Goal: Task Accomplishment & Management: Manage account settings

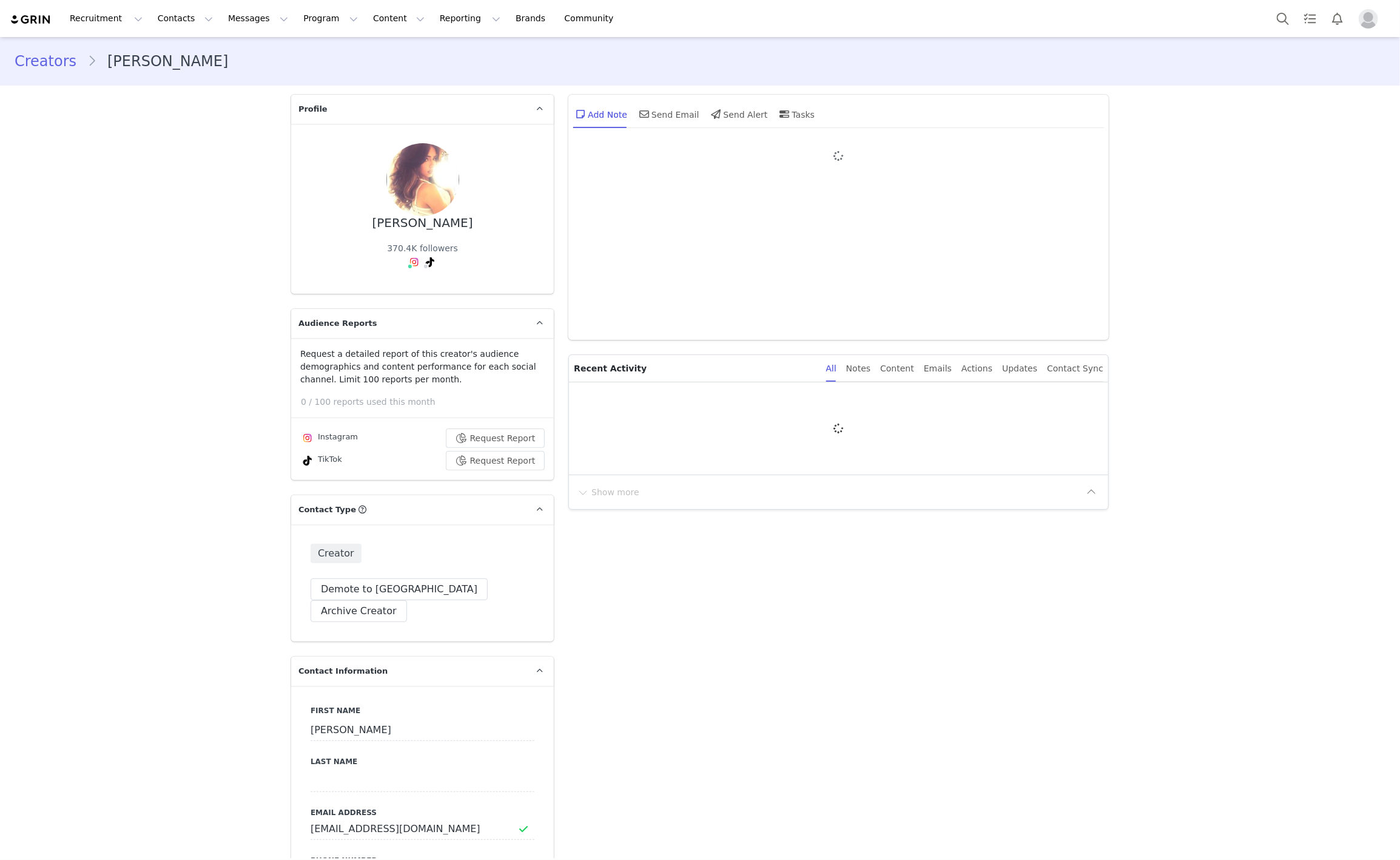
type input "+1 ([GEOGRAPHIC_DATA])"
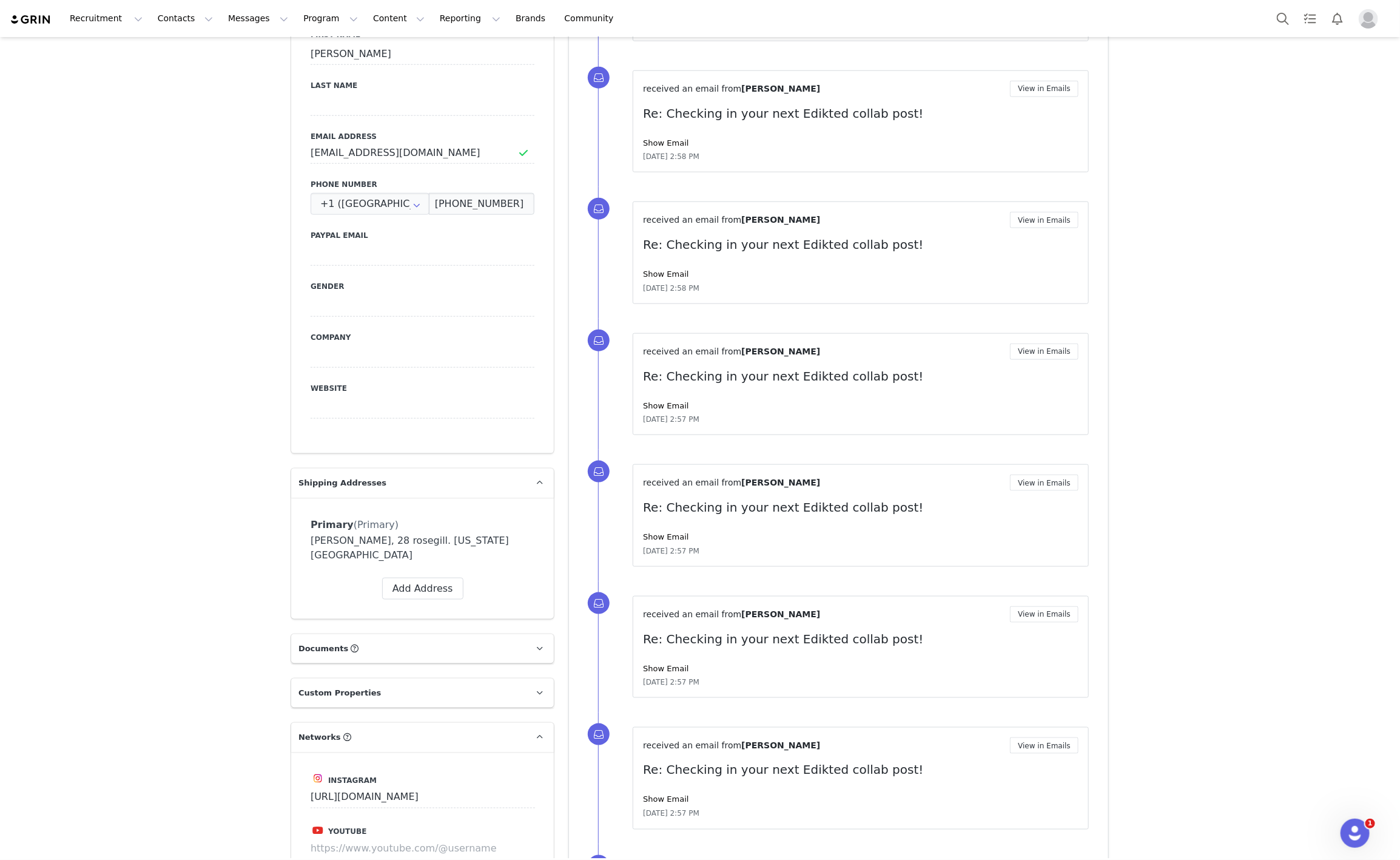
scroll to position [658, 0]
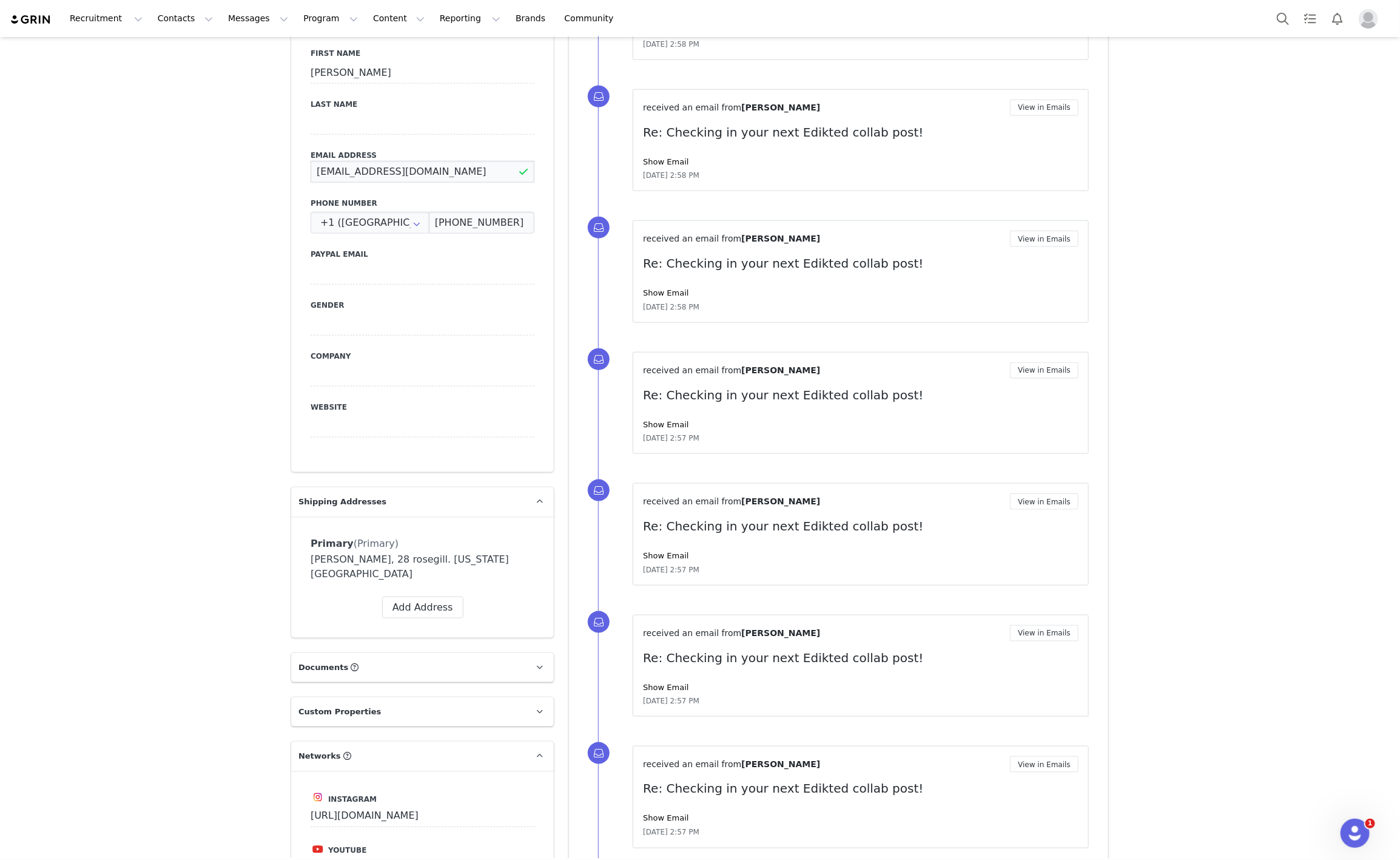
drag, startPoint x: 436, startPoint y: 158, endPoint x: 217, endPoint y: 147, distance: 219.3
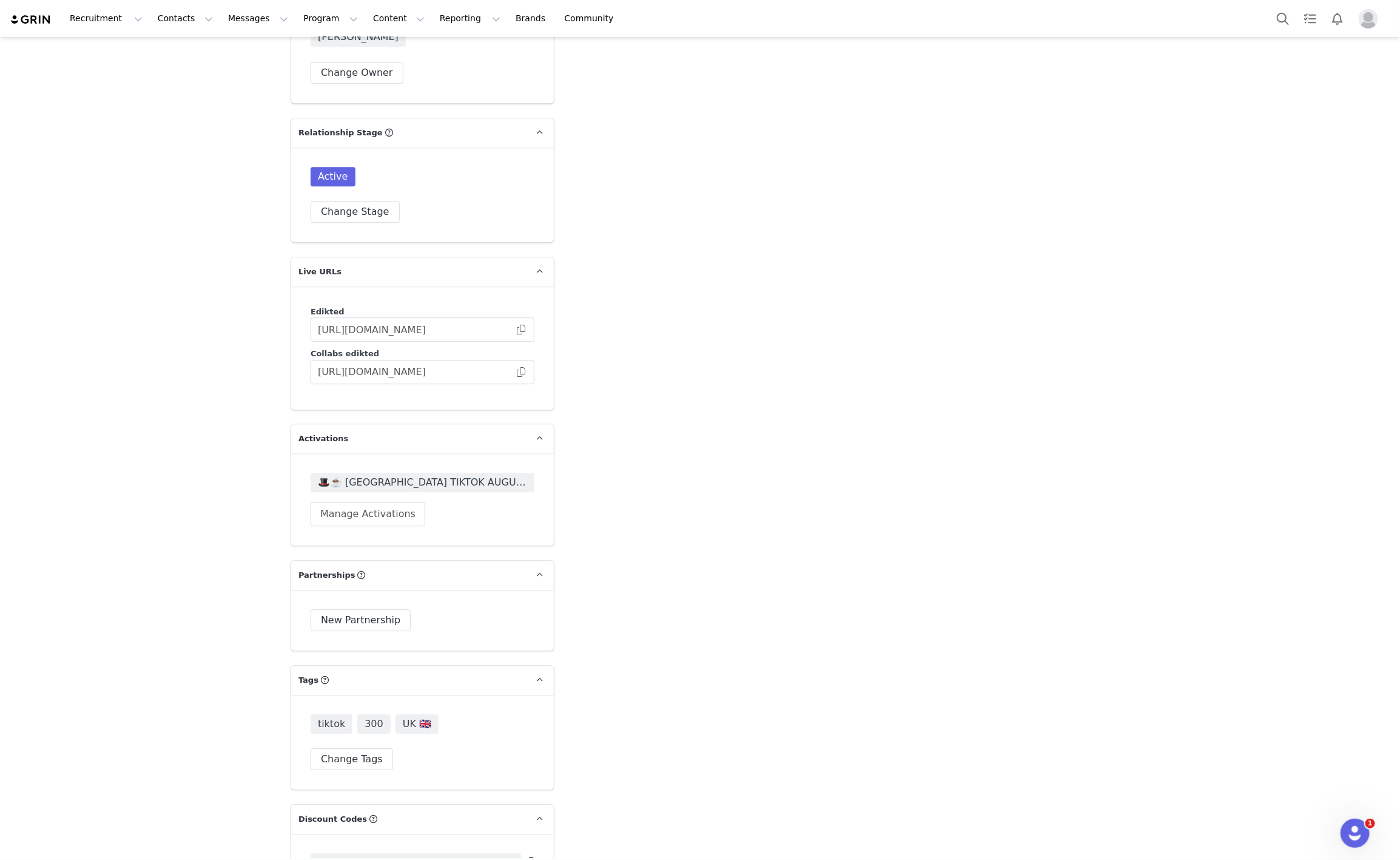
scroll to position [1932, 0]
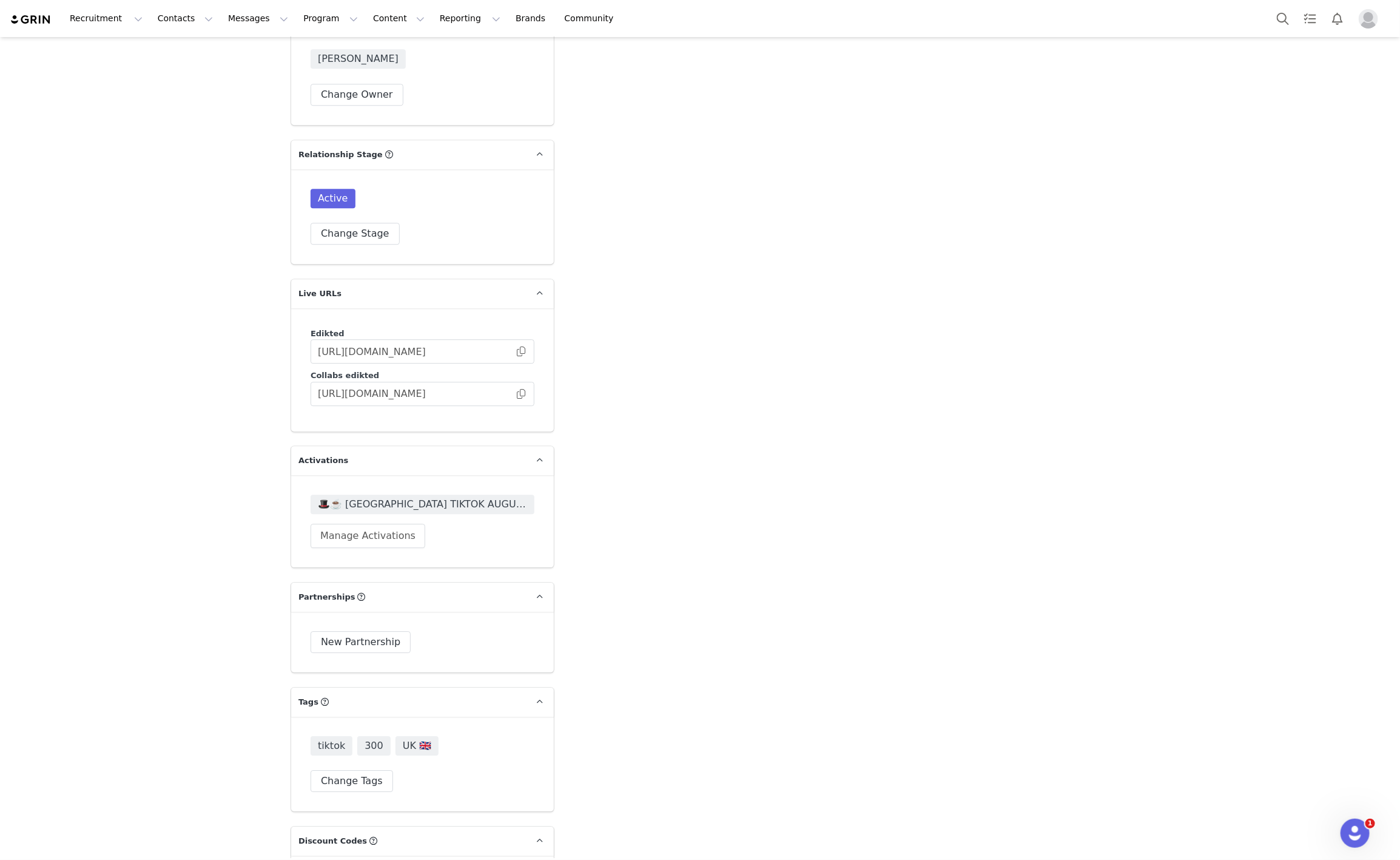
click at [409, 475] on div "🎩☕️ UK TIKTOK AUGUST + SEPTEMBER 🎩☕️ 2025 Manage Activations" at bounding box center [422, 521] width 263 height 92
click at [416, 497] on span "🎩☕️ [GEOGRAPHIC_DATA] TIKTOK AUGUST + SEPTEMBER 🎩☕️ 2025" at bounding box center [423, 504] width 209 height 14
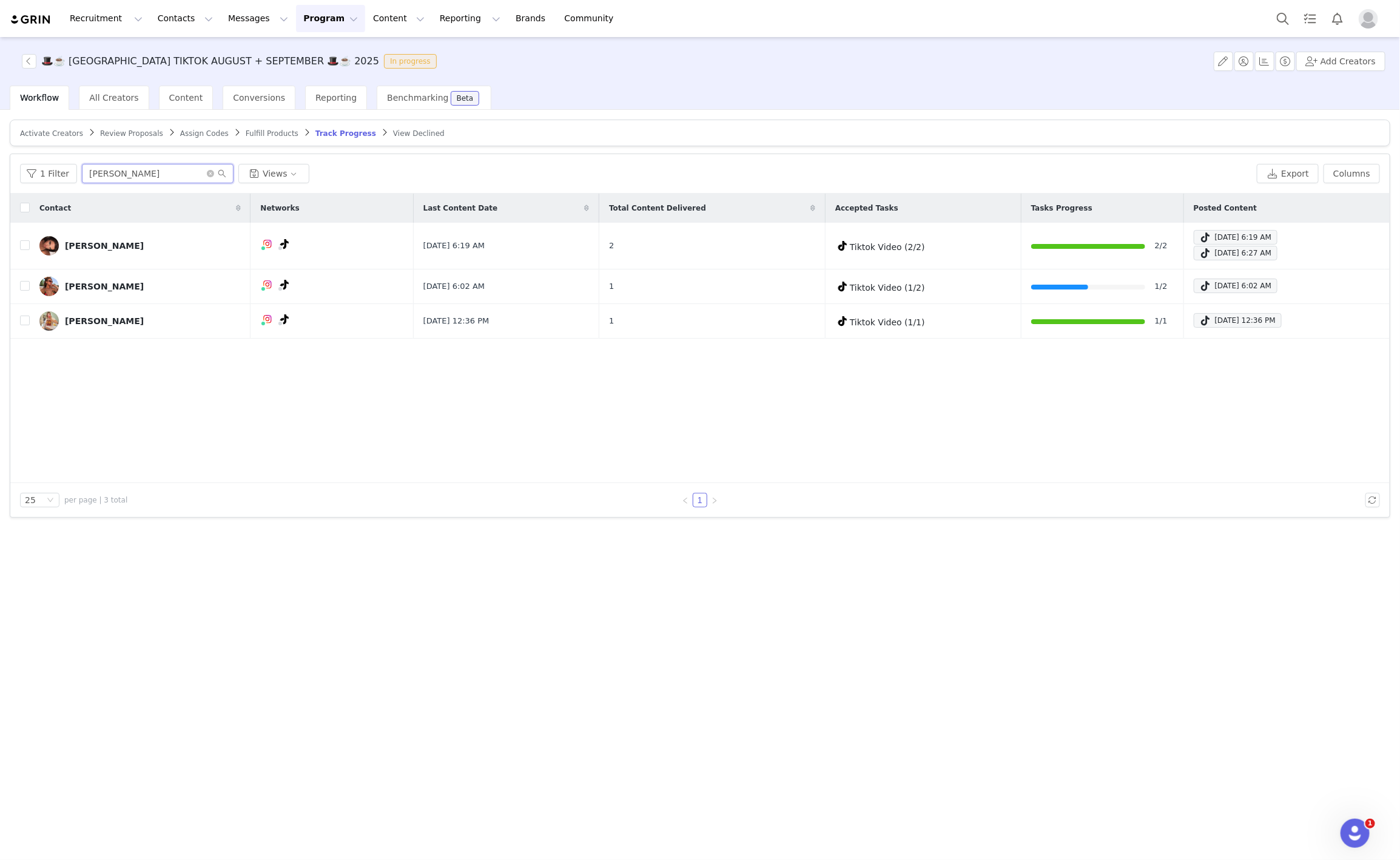
drag, startPoint x: 166, startPoint y: 173, endPoint x: 0, endPoint y: 167, distance: 166.1
click at [0, 168] on div "Activate Creators Review Proposals Assign Codes Fulfill Products Track Progress…" at bounding box center [700, 484] width 1400 height 749
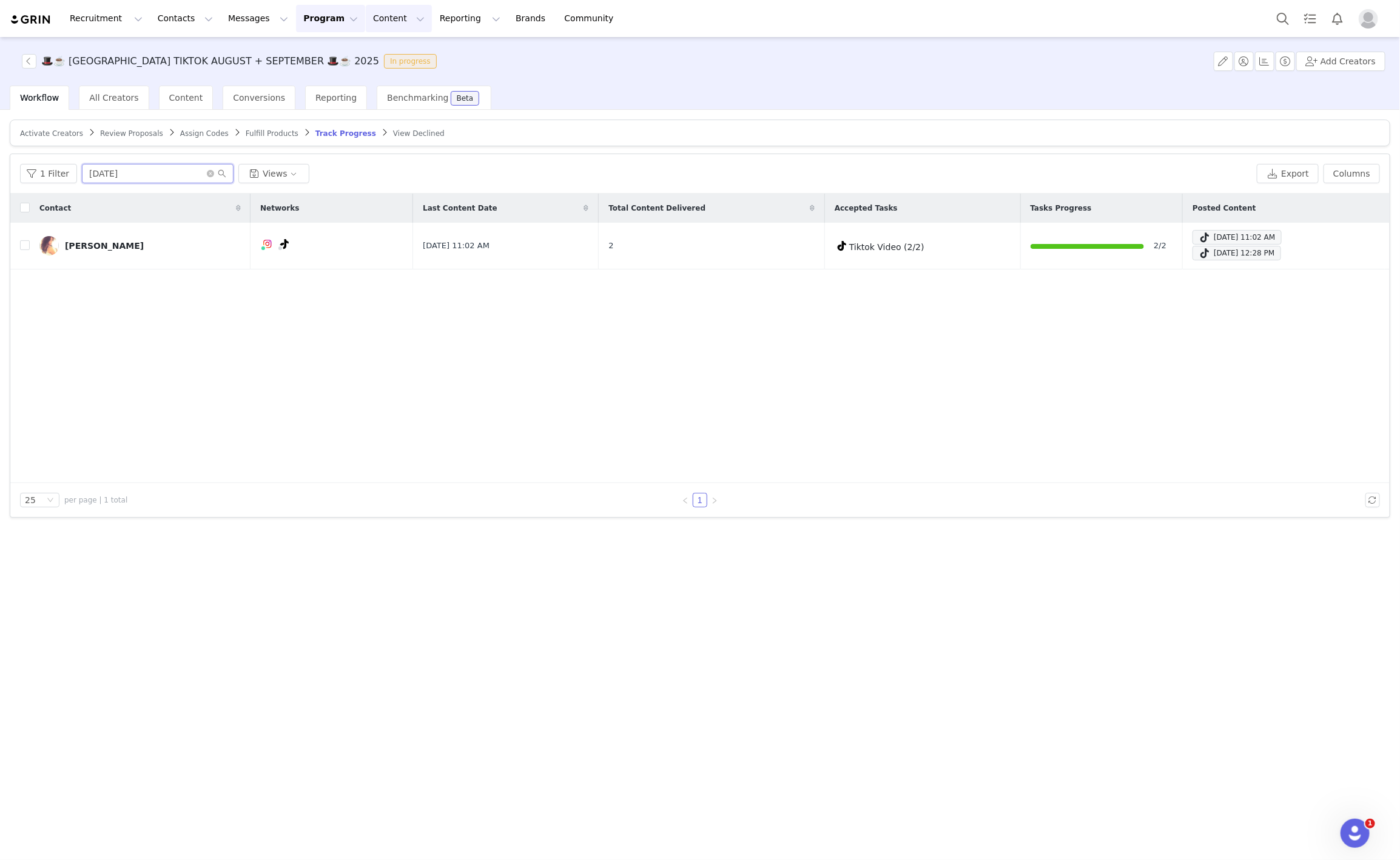
type input "jul"
click at [81, 250] on div "[PERSON_NAME]" at bounding box center [104, 246] width 79 height 10
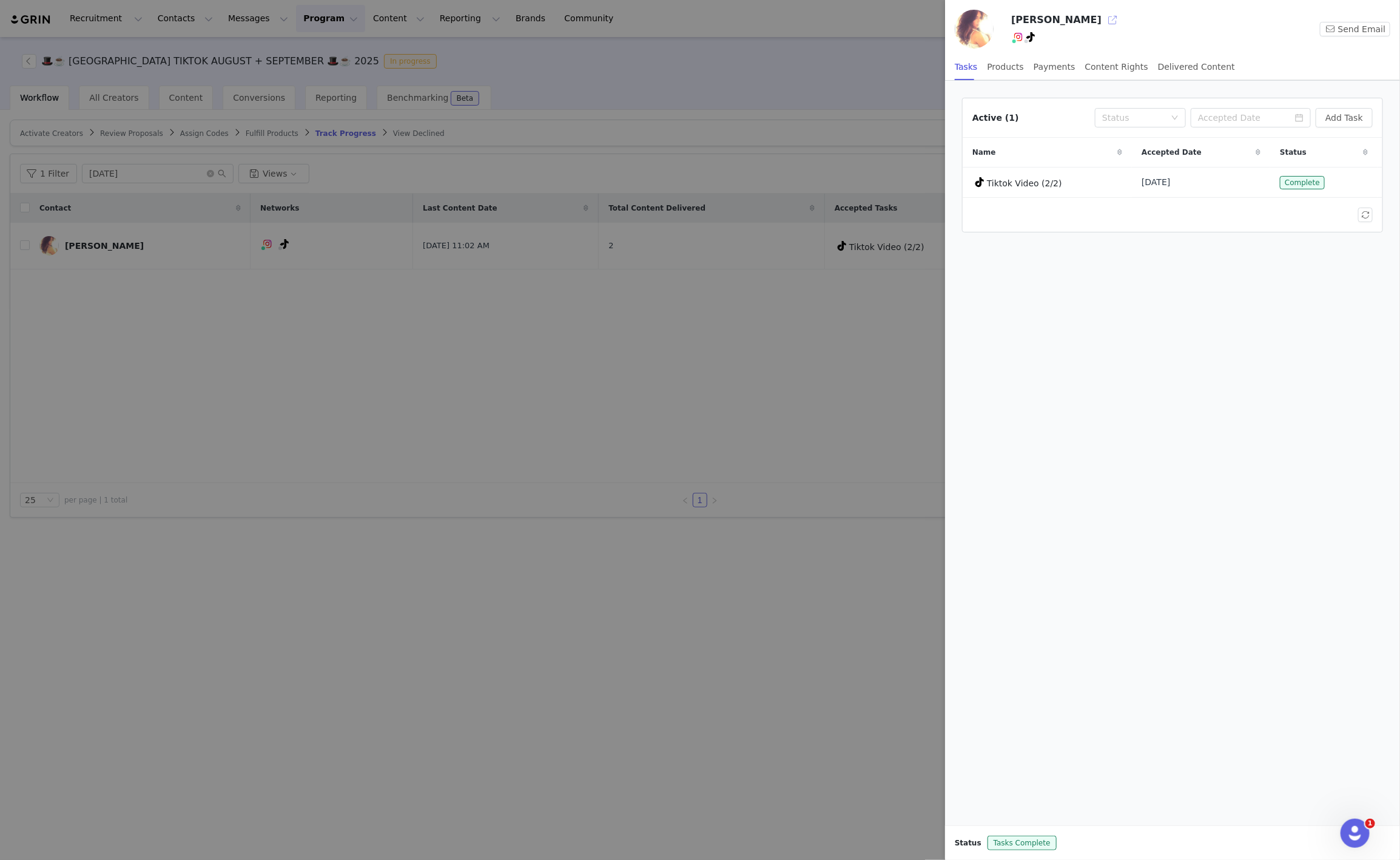
click at [1103, 20] on button "button" at bounding box center [1113, 20] width 19 height 19
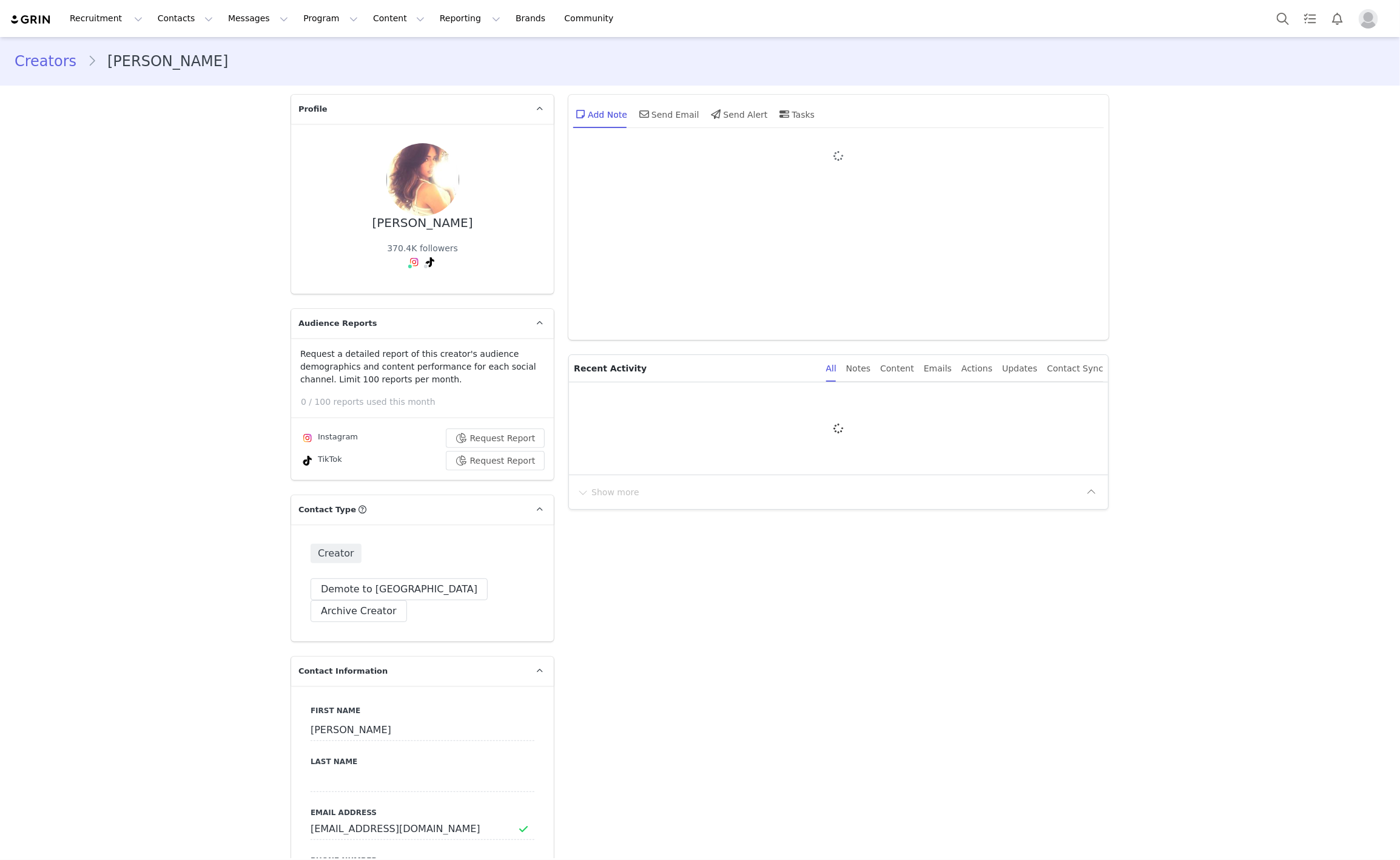
type input "+1 ([GEOGRAPHIC_DATA])"
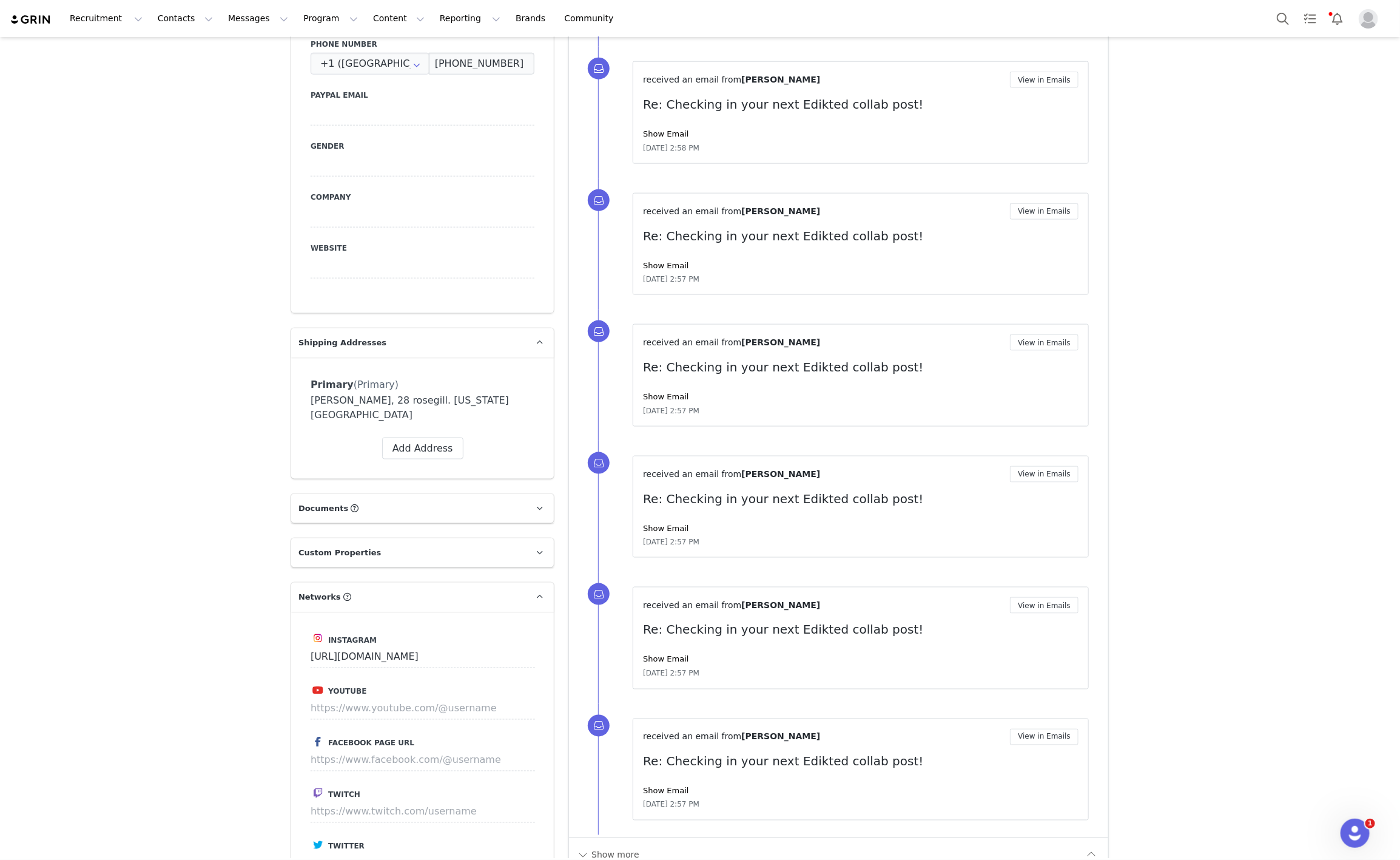
scroll to position [658, 0]
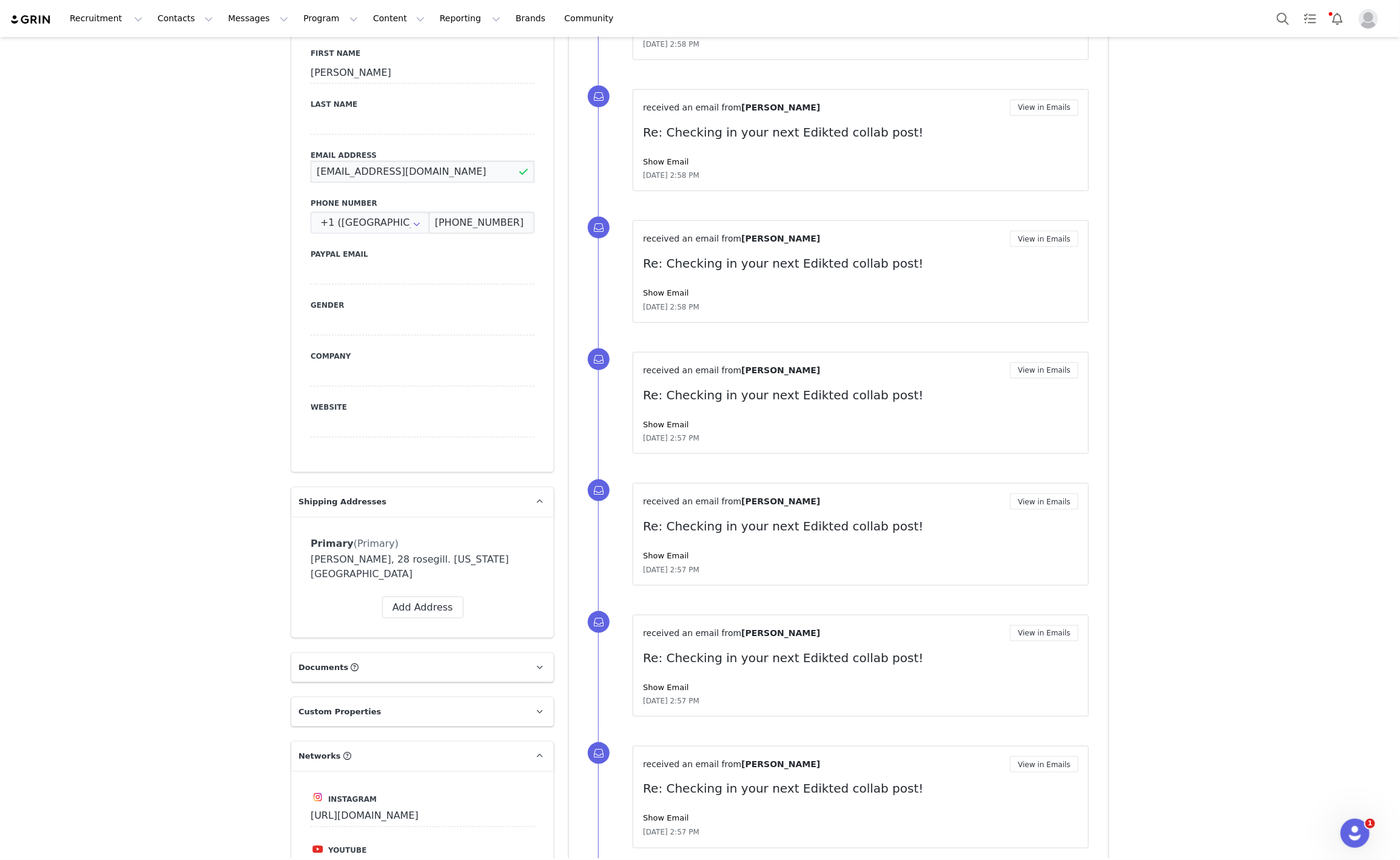
drag, startPoint x: 429, startPoint y: 145, endPoint x: 173, endPoint y: 139, distance: 256.1
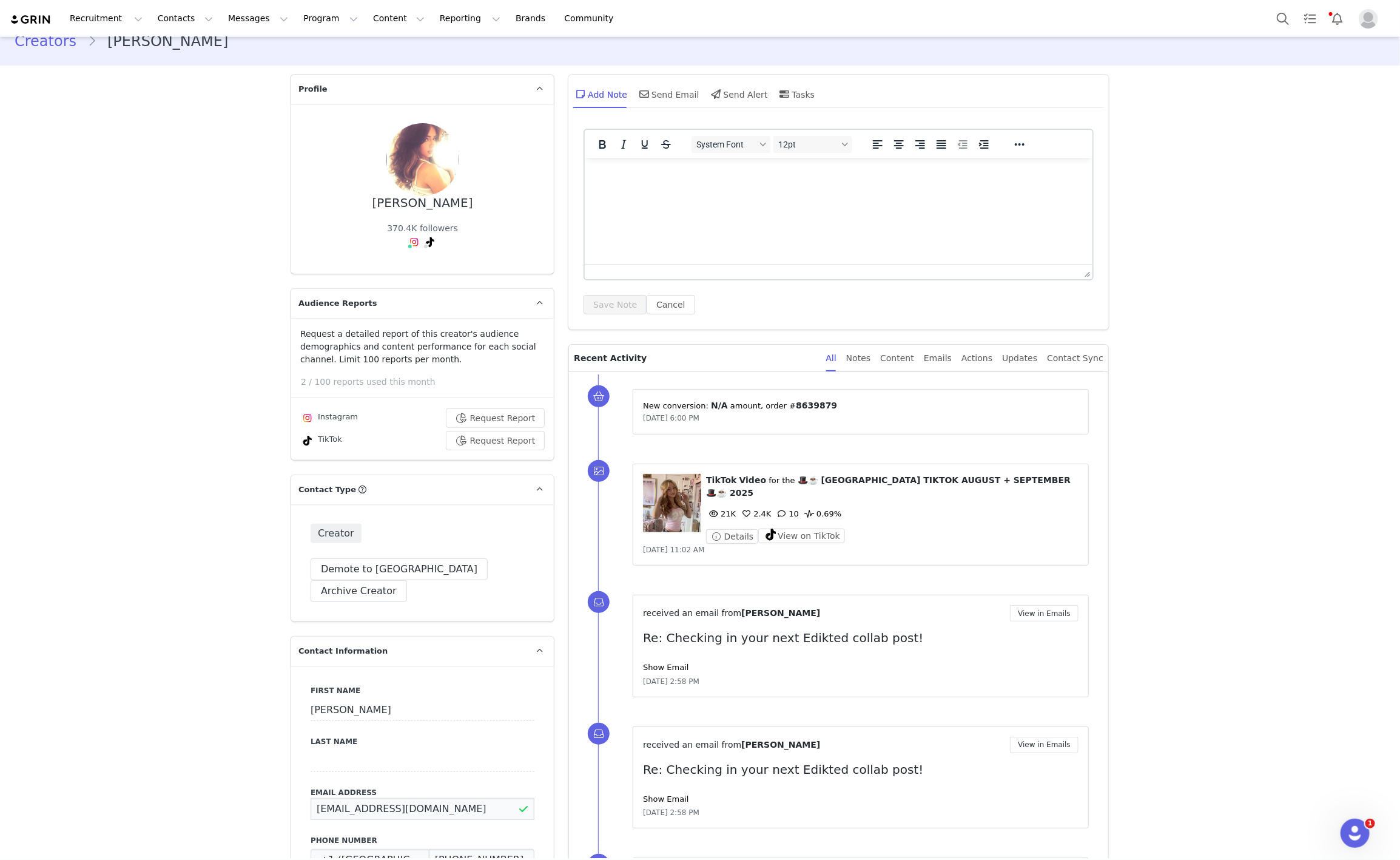
scroll to position [0, 0]
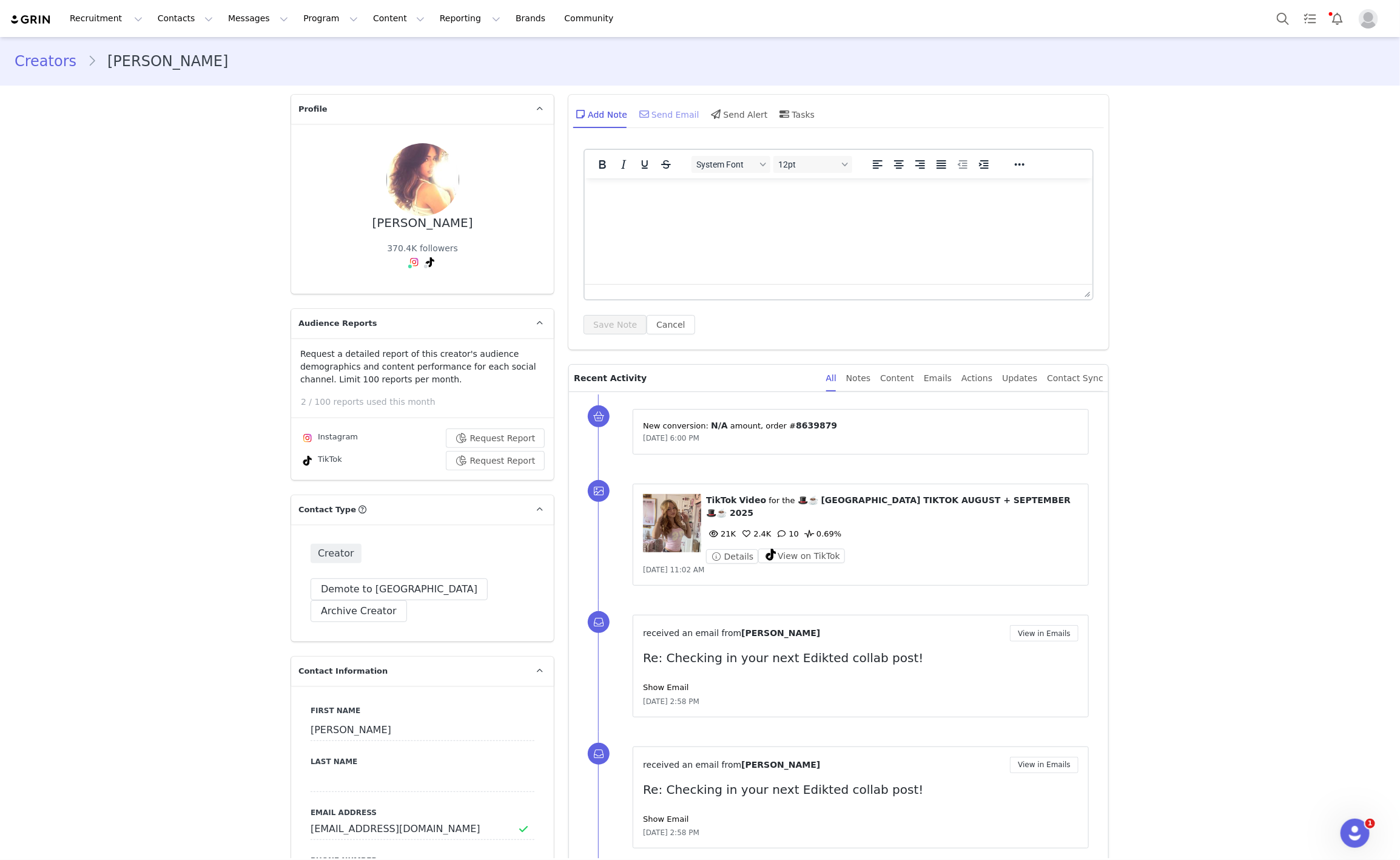
click at [640, 110] on icon at bounding box center [644, 114] width 10 height 10
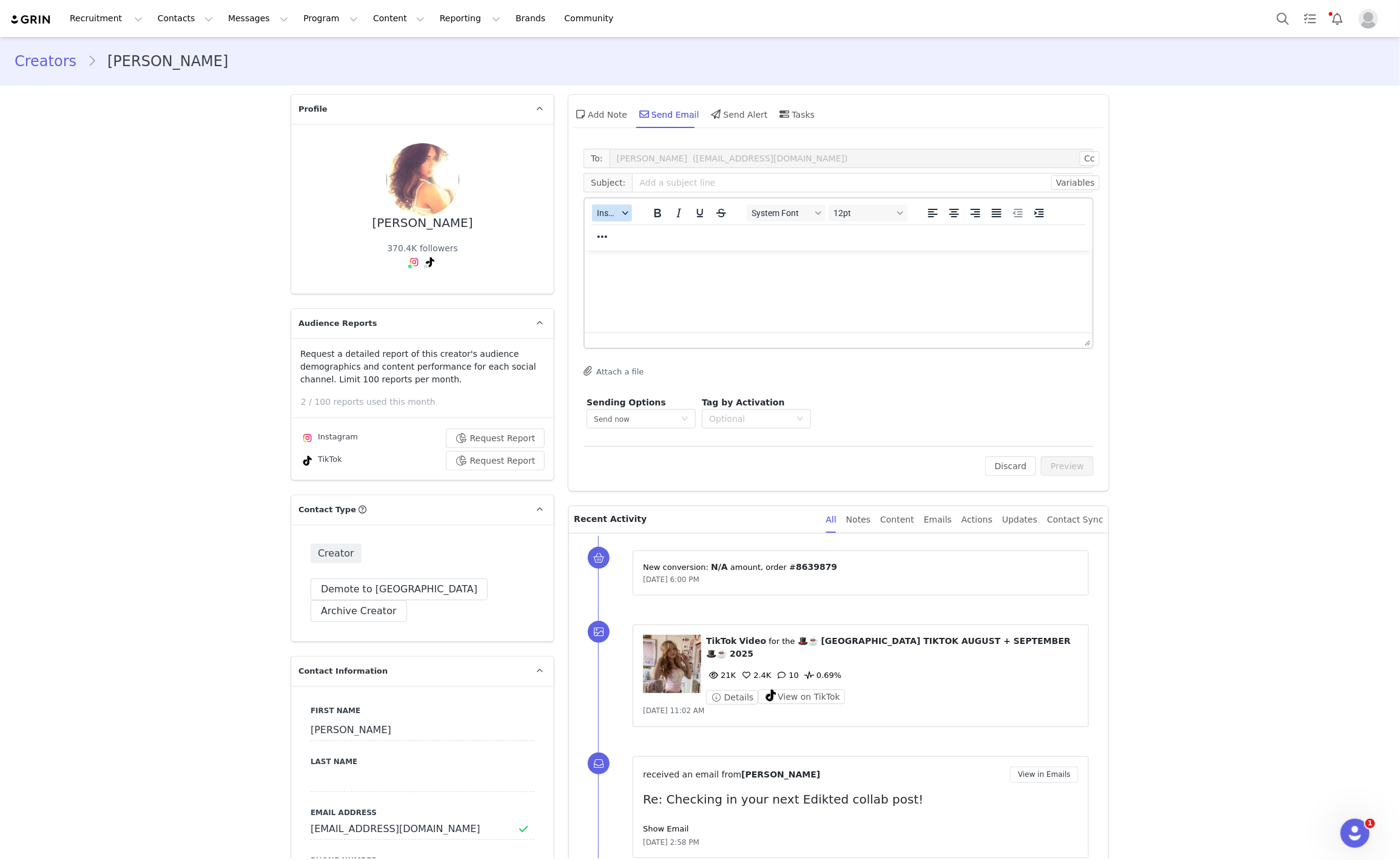
click at [608, 210] on span "Insert" at bounding box center [608, 213] width 22 height 10
click at [608, 233] on div "Insert Template" at bounding box center [650, 234] width 110 height 14
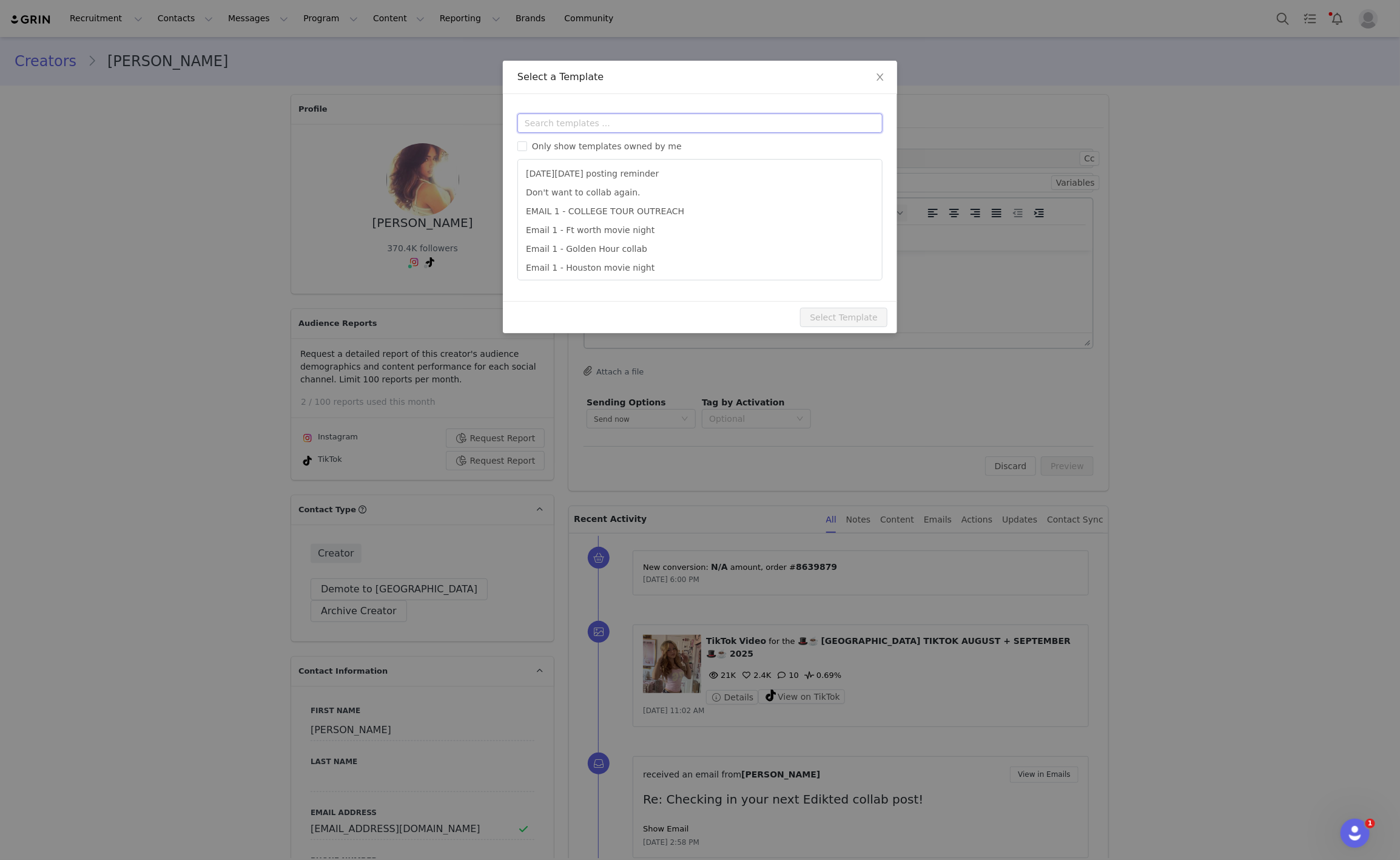
click at [608, 126] on input "text" at bounding box center [700, 123] width 365 height 19
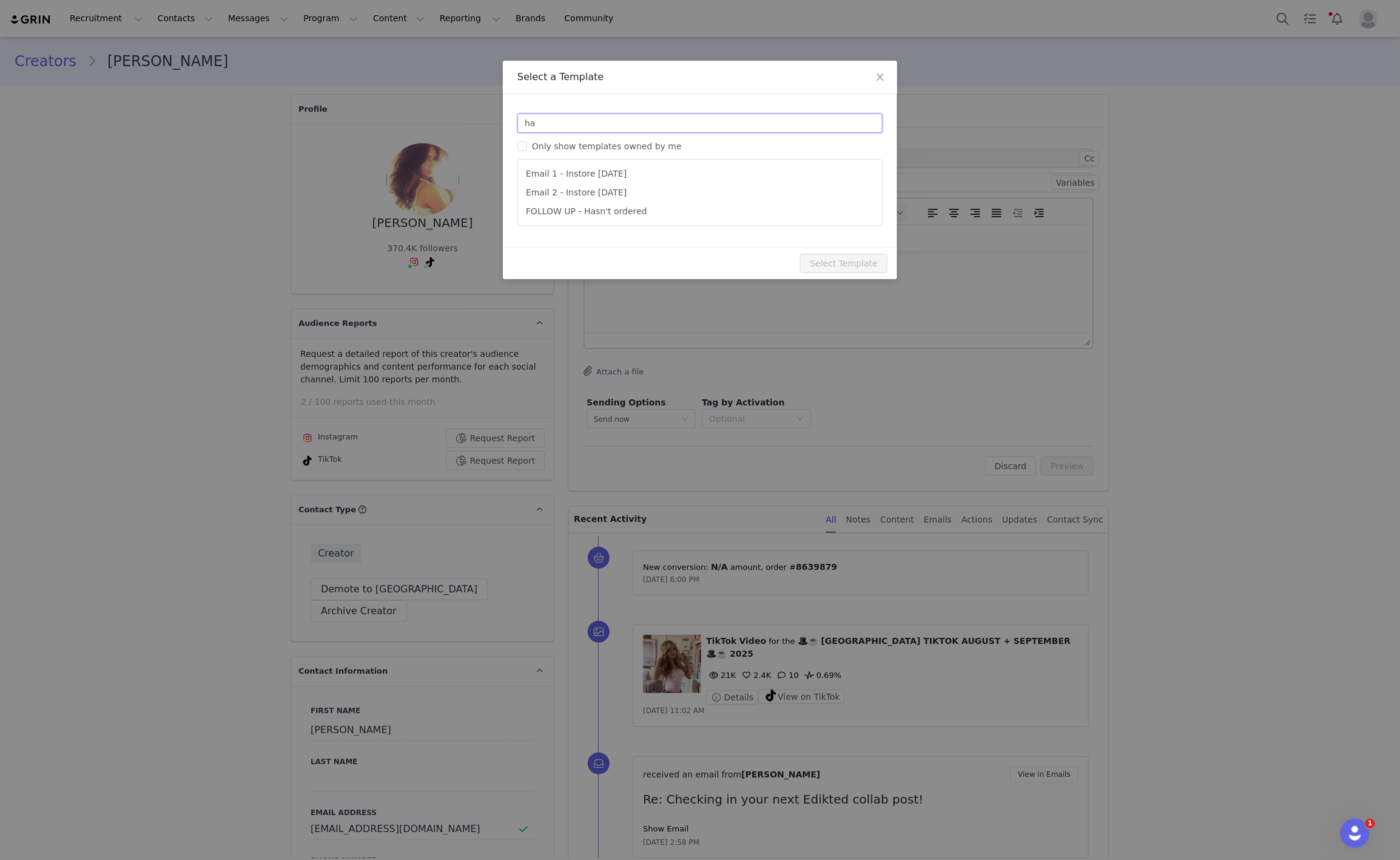
type input "ha"
click at [936, 77] on div "Select a Template Templates ha Only show templates owned by me Email 1 - Instor…" at bounding box center [700, 430] width 1400 height 860
click at [872, 73] on span "Close" at bounding box center [880, 78] width 34 height 34
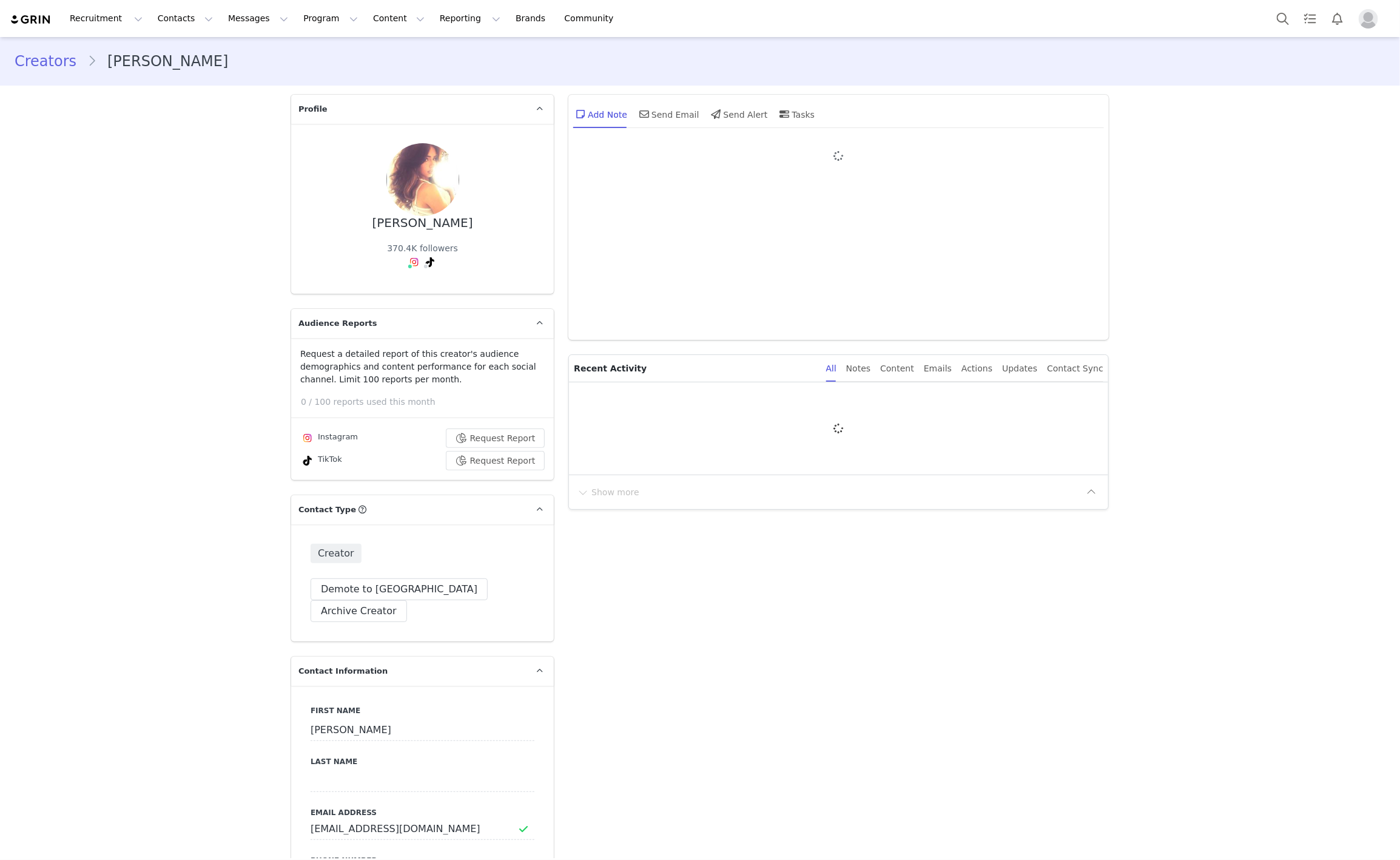
type input "+1 ([GEOGRAPHIC_DATA])"
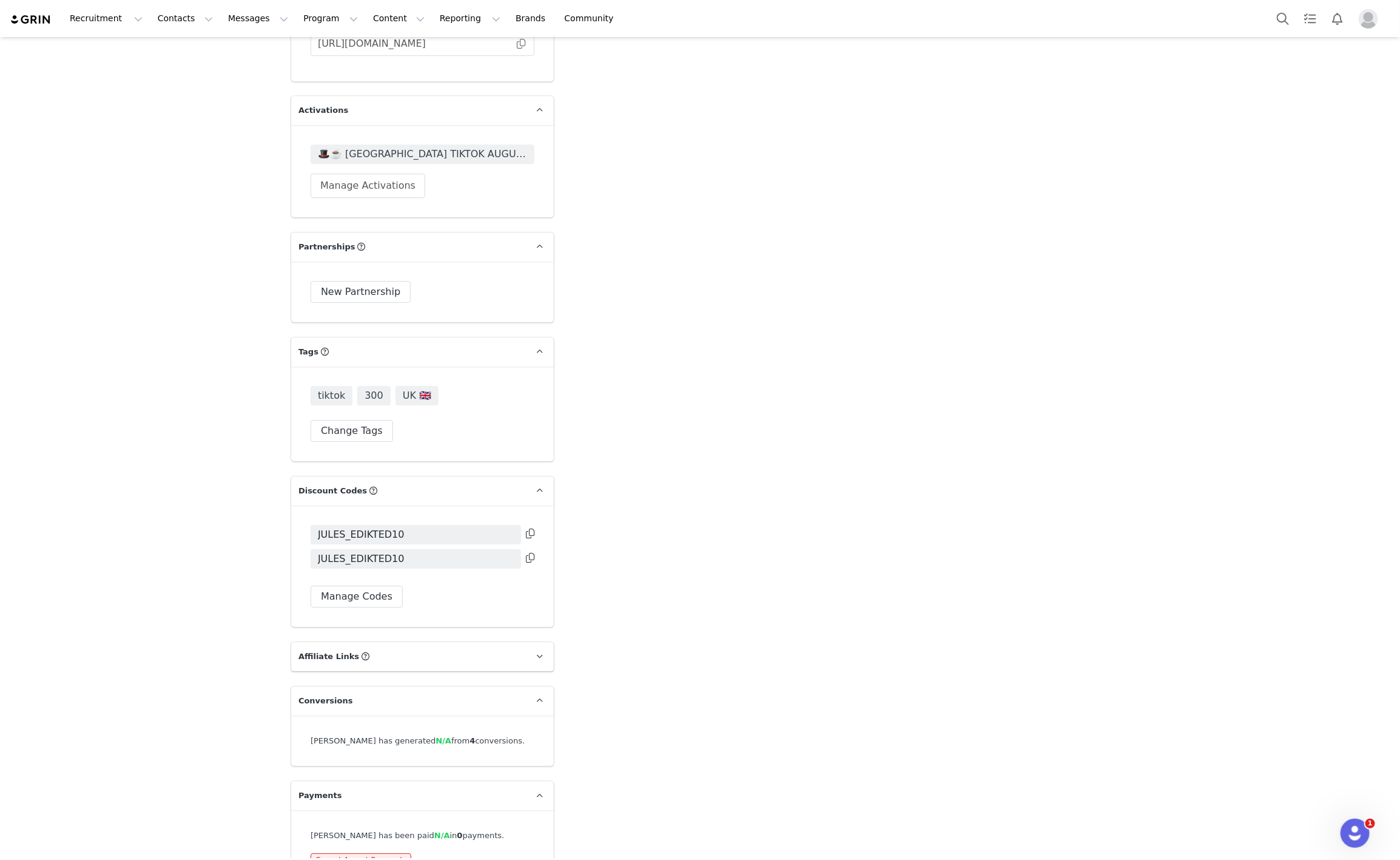
scroll to position [2297, 0]
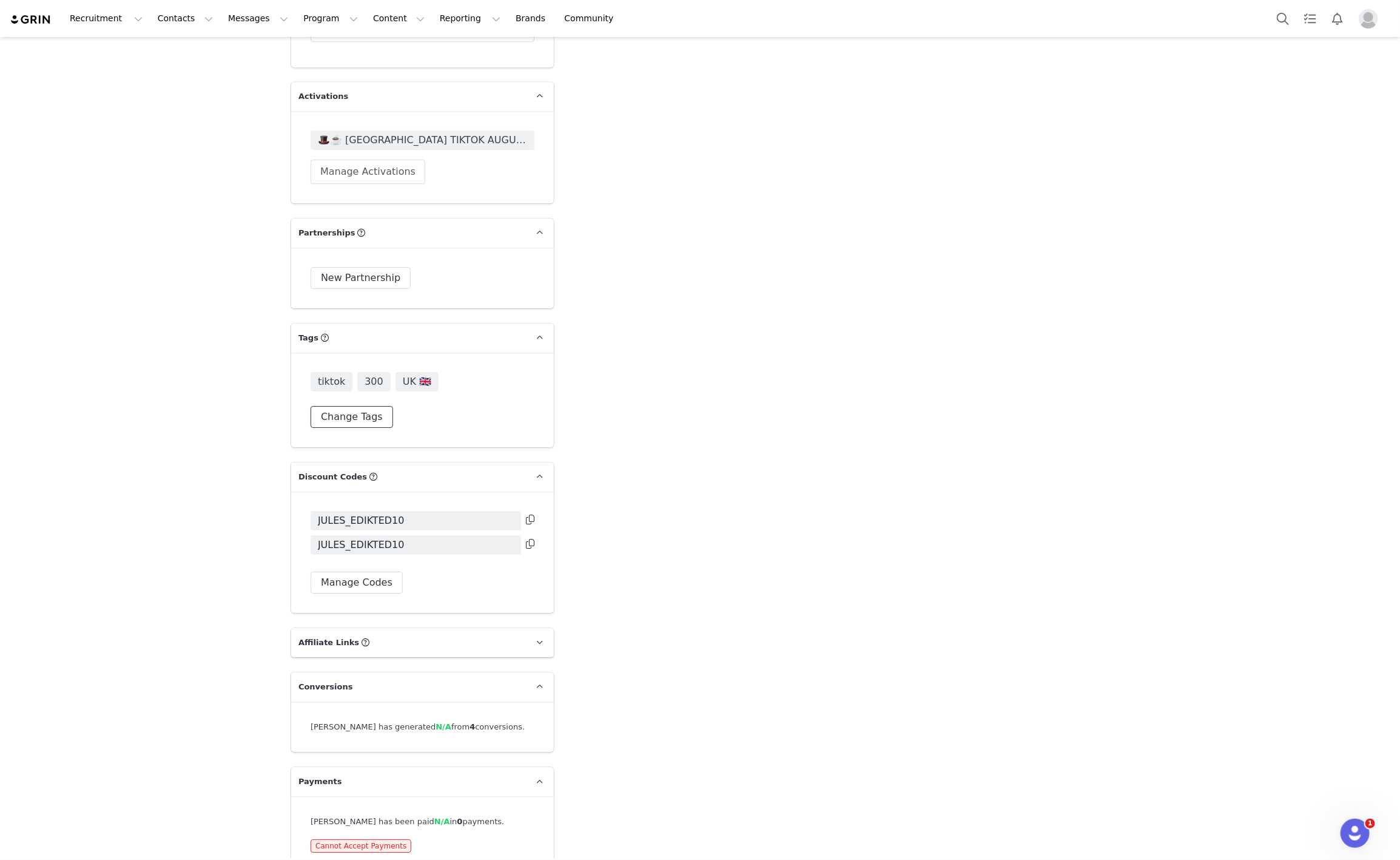
click at [355, 406] on button "Change Tags" at bounding box center [352, 417] width 82 height 22
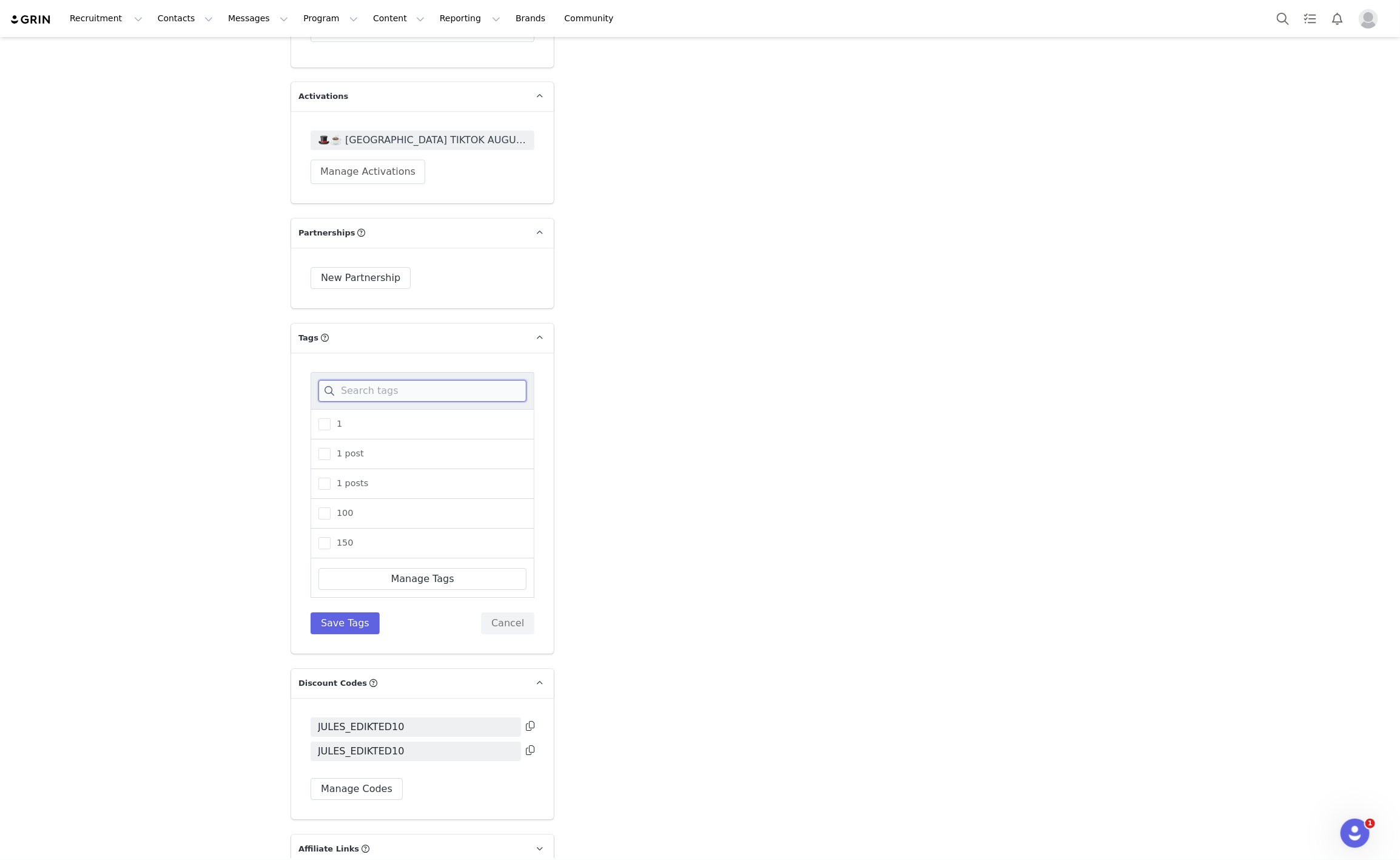
click at [382, 380] on input at bounding box center [422, 390] width 208 height 22
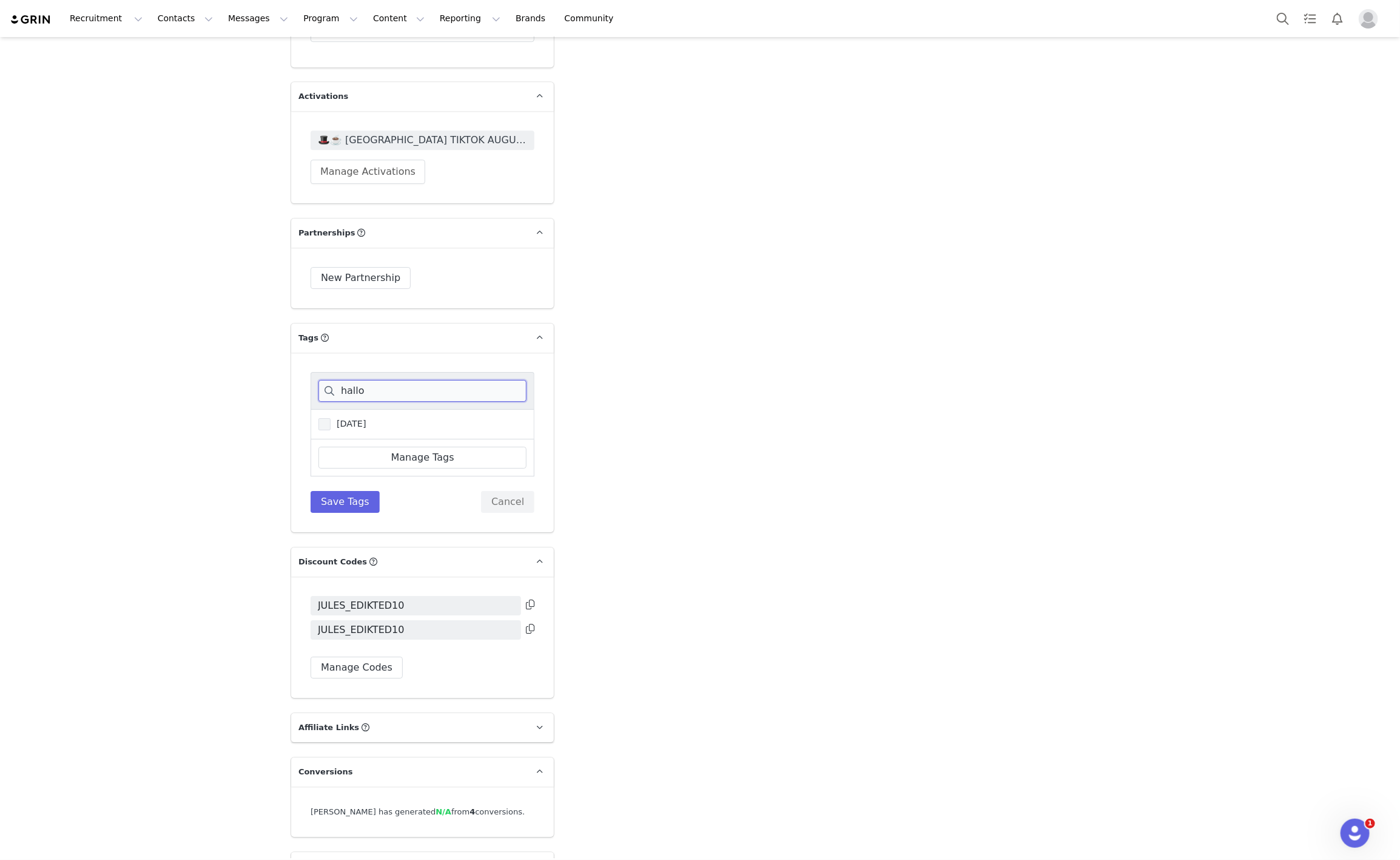
type input "hallo"
click at [357, 418] on span "Halloween" at bounding box center [349, 424] width 36 height 11
click at [331, 418] on input "Halloween" at bounding box center [331, 418] width 0 height 0
click at [350, 467] on div "hallo Halloween Manage Tags Save Tags Cancel" at bounding box center [423, 442] width 224 height 141
click at [350, 491] on button "Save Tags" at bounding box center [345, 502] width 70 height 22
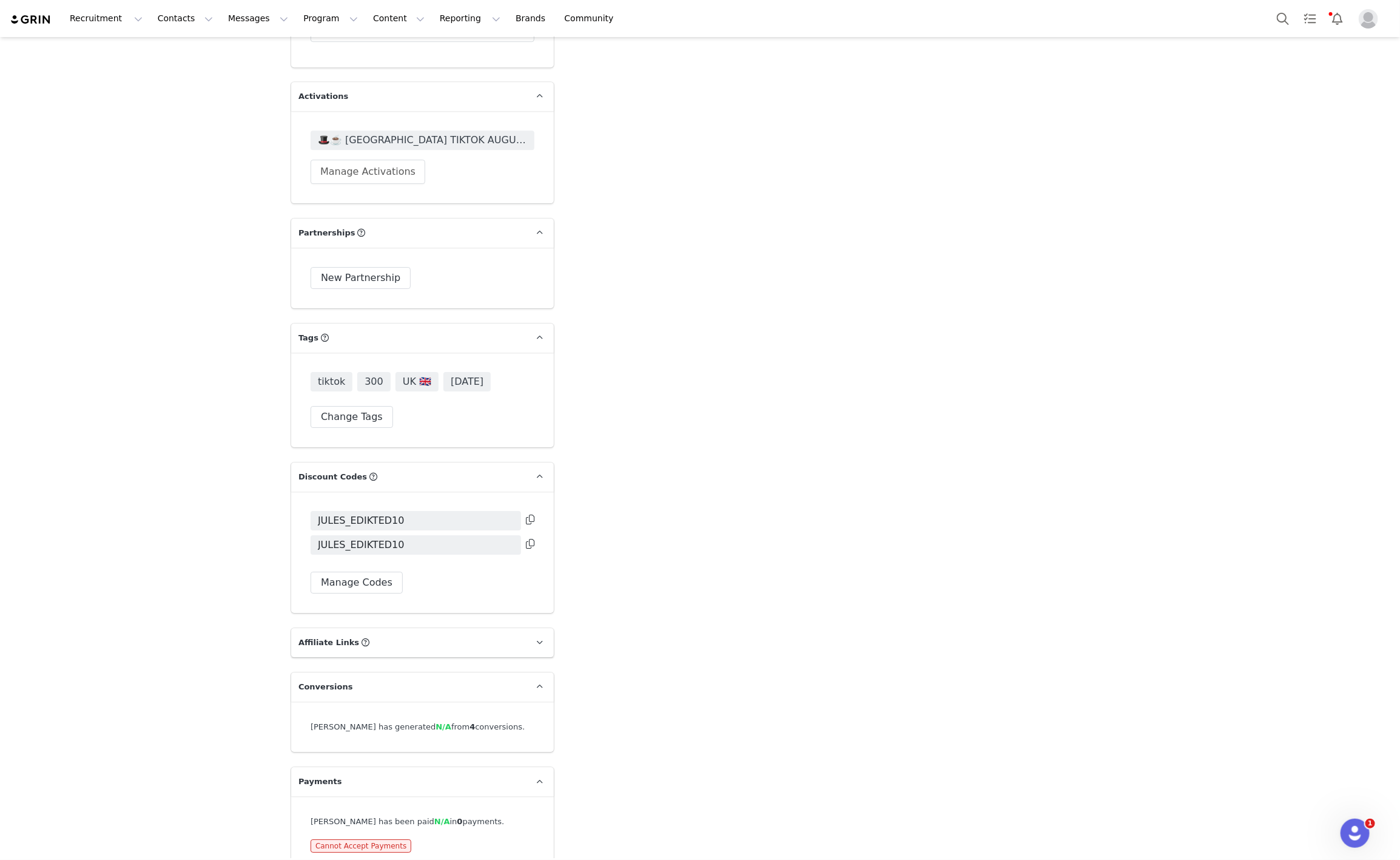
scroll to position [2295, 0]
